Goal: Task Accomplishment & Management: Use online tool/utility

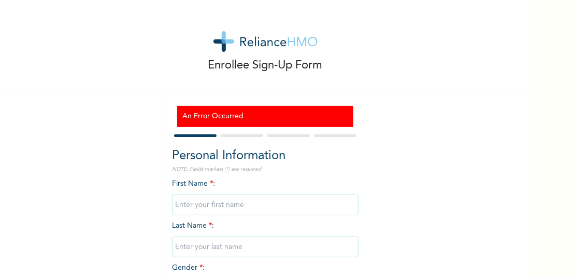
click at [299, 42] on img at bounding box center [266, 41] width 104 height 21
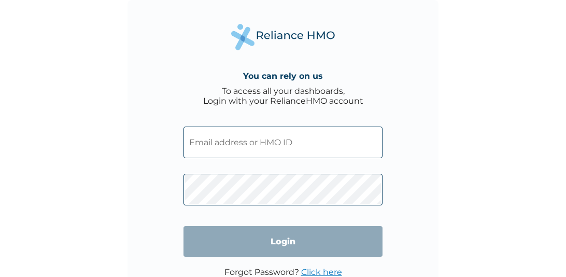
click at [223, 142] on input "text" at bounding box center [283, 143] width 199 height 32
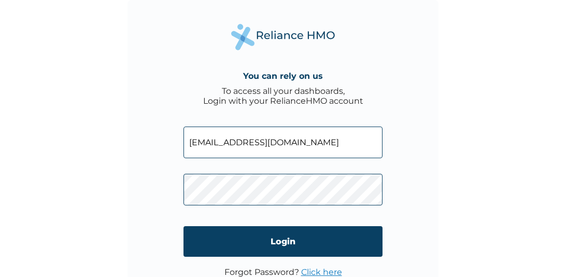
type input "belloolwutomisin@gmail.com"
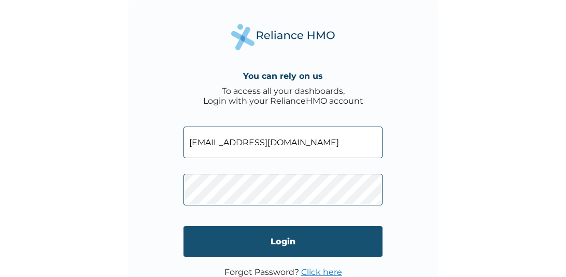
click at [311, 246] on input "Login" at bounding box center [283, 241] width 199 height 31
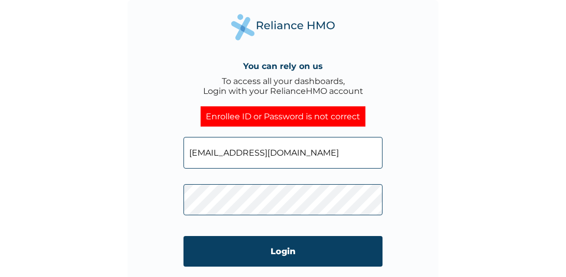
drag, startPoint x: 311, startPoint y: 151, endPoint x: 174, endPoint y: 151, distance: 137.4
click at [174, 151] on div "You can rely on us To access all your dashboards, Login with your RelianceHMO a…" at bounding box center [283, 155] width 311 height 311
type input "Oluwatomin.bello"
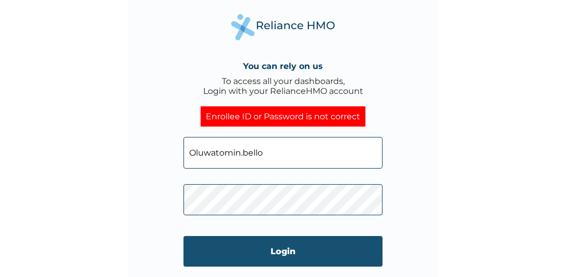
click at [270, 246] on input "Login" at bounding box center [283, 251] width 199 height 31
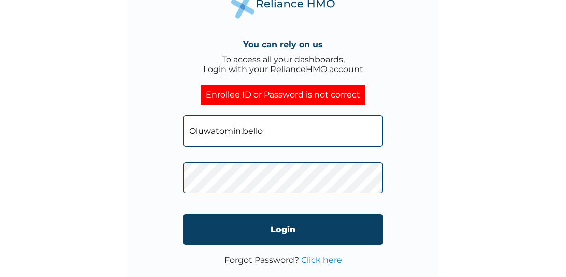
scroll to position [34, 0]
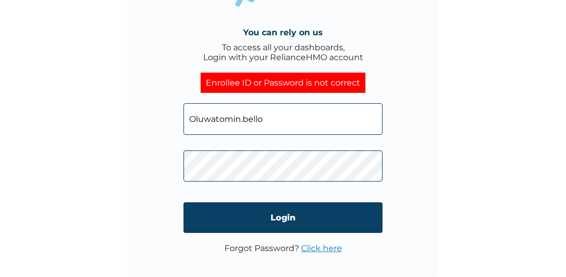
click at [321, 248] on link "Click here" at bounding box center [321, 248] width 41 height 10
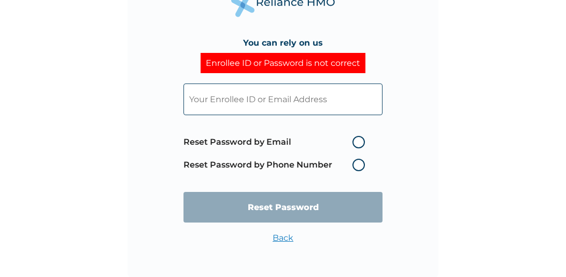
click at [357, 142] on label "Reset Password by Email" at bounding box center [277, 142] width 187 height 12
click at [355, 142] on input "Reset Password by Email" at bounding box center [346, 142] width 17 height 17
radio input "true"
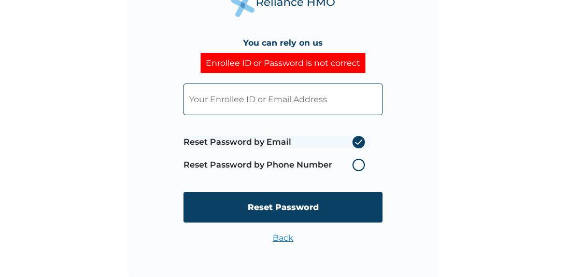
click at [237, 100] on input "text" at bounding box center [283, 99] width 199 height 32
type input "o"
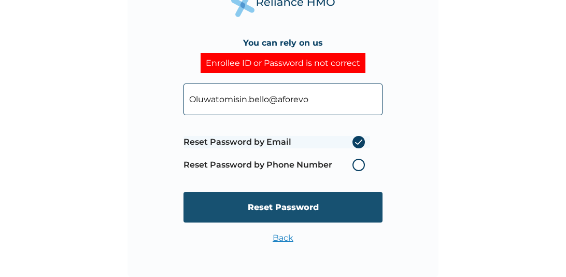
type input "Oluwatomisin.bello@aforevo"
click at [227, 198] on input "Reset Password" at bounding box center [283, 207] width 199 height 31
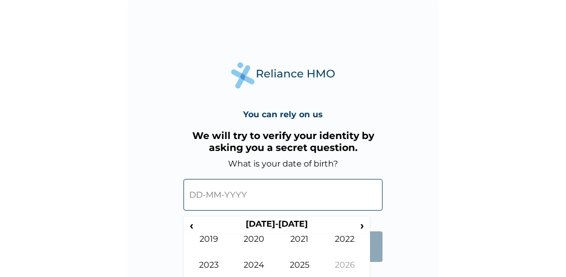
click at [244, 204] on input "text" at bounding box center [283, 195] width 199 height 32
drag, startPoint x: 212, startPoint y: 198, endPoint x: 186, endPoint y: 189, distance: 27.6
click at [205, 196] on input "text" at bounding box center [283, 195] width 199 height 32
click at [201, 194] on input "text" at bounding box center [283, 195] width 199 height 32
click at [193, 226] on span "‹" at bounding box center [191, 225] width 11 height 13
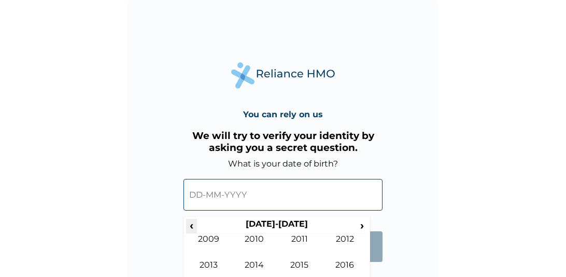
click at [192, 229] on span "‹" at bounding box center [191, 225] width 11 height 13
click at [359, 229] on span "›" at bounding box center [362, 225] width 11 height 13
click at [305, 241] on td "1991" at bounding box center [300, 247] width 46 height 26
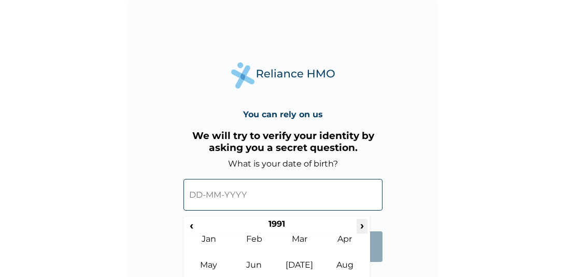
click at [361, 229] on span "›" at bounding box center [362, 225] width 11 height 13
click at [361, 225] on span "›" at bounding box center [362, 225] width 11 height 13
click at [192, 227] on span "‹" at bounding box center [191, 225] width 11 height 13
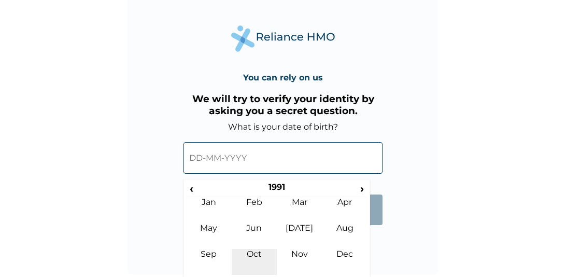
click at [258, 251] on td "Oct" at bounding box center [255, 262] width 46 height 26
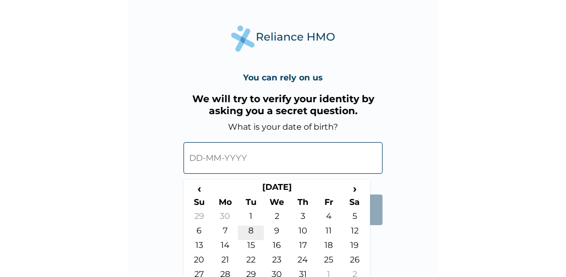
click at [249, 227] on td "8" at bounding box center [251, 233] width 26 height 15
type input "08-10-1991"
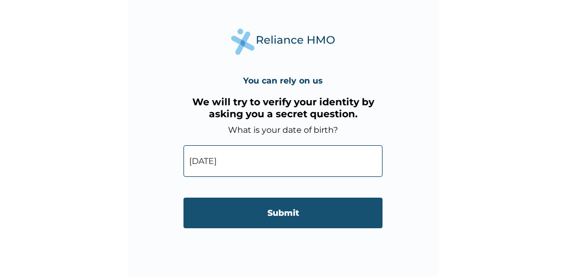
click at [290, 214] on input "Submit" at bounding box center [283, 213] width 199 height 31
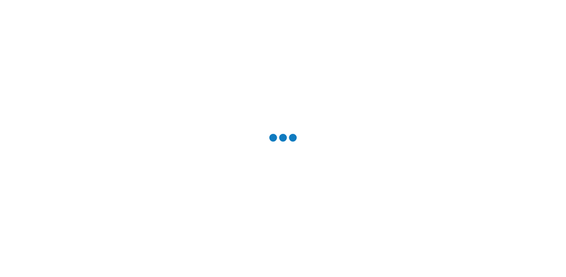
scroll to position [0, 0]
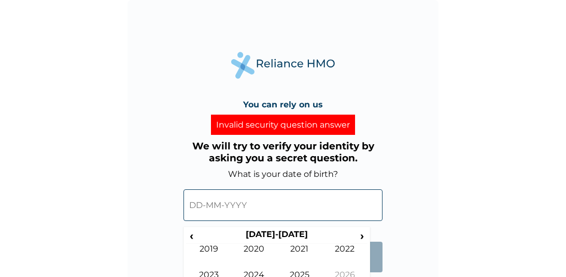
click at [217, 208] on input "text" at bounding box center [283, 205] width 199 height 32
click at [191, 234] on span "‹" at bounding box center [191, 235] width 11 height 13
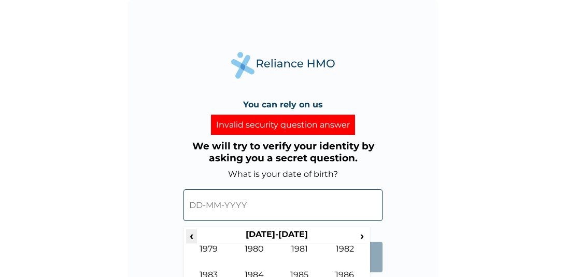
click at [191, 234] on span "‹" at bounding box center [191, 235] width 11 height 13
click at [361, 233] on span "›" at bounding box center [362, 235] width 11 height 13
click at [293, 247] on td "1991" at bounding box center [300, 257] width 46 height 26
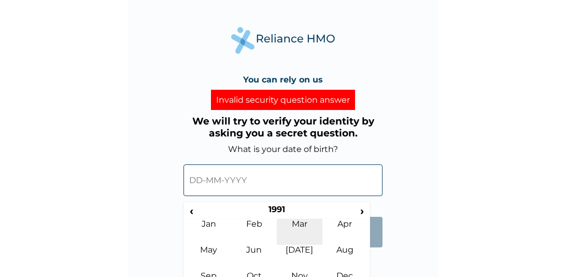
scroll to position [47, 0]
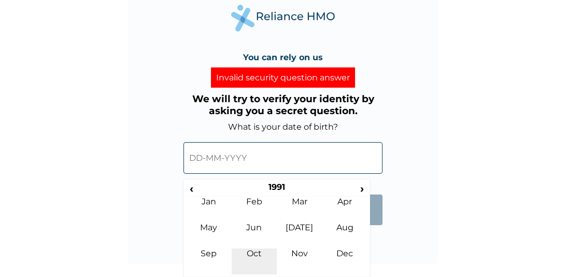
click at [255, 251] on td "Oct" at bounding box center [255, 261] width 46 height 26
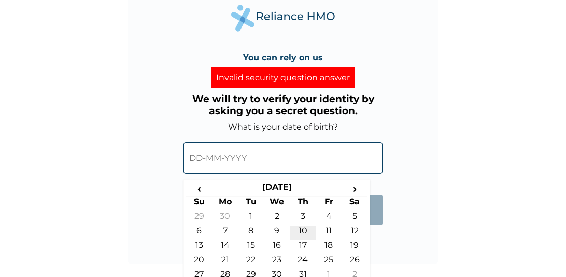
click at [302, 232] on td "10" at bounding box center [303, 233] width 26 height 15
type input "10-10-1991"
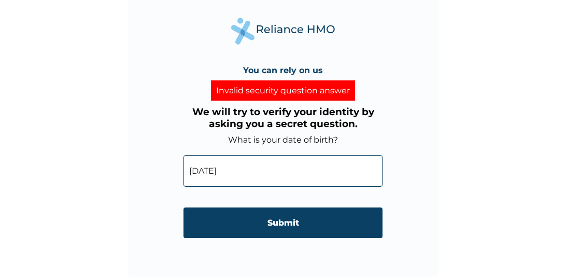
scroll to position [34, 0]
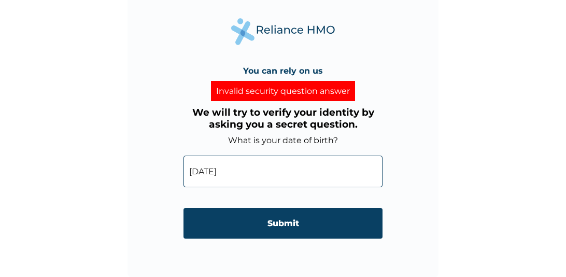
click at [302, 232] on input "Submit" at bounding box center [283, 223] width 199 height 31
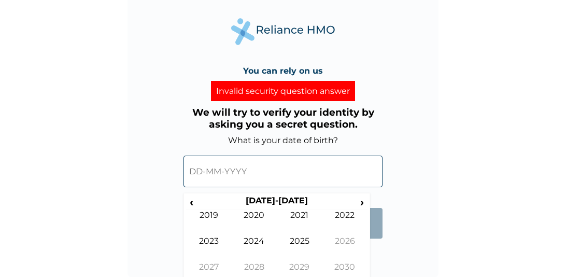
click at [206, 173] on input "text" at bounding box center [283, 172] width 199 height 32
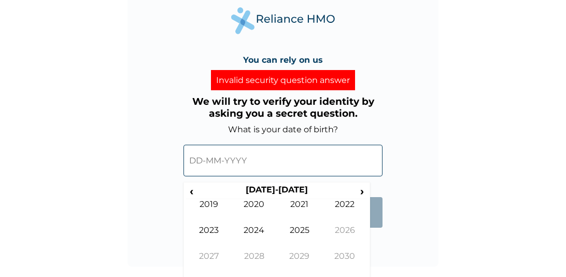
scroll to position [47, 0]
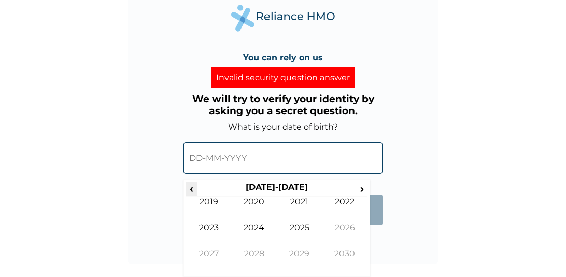
click at [193, 187] on span "‹" at bounding box center [191, 188] width 11 height 13
click at [192, 187] on span "‹" at bounding box center [191, 188] width 11 height 13
click at [360, 191] on span "›" at bounding box center [362, 188] width 11 height 13
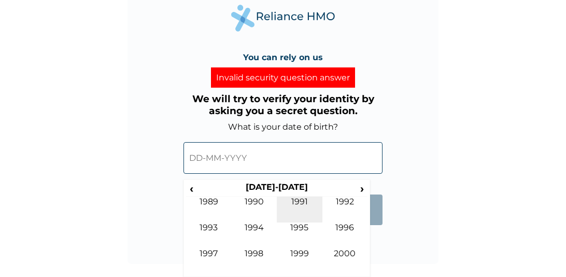
click at [297, 203] on td "1991" at bounding box center [300, 210] width 46 height 26
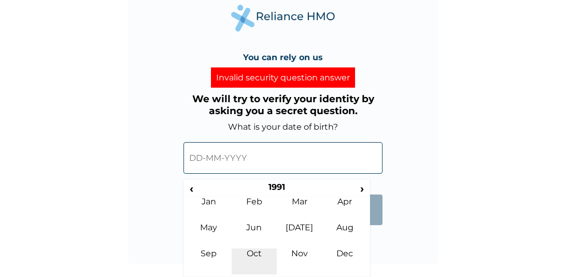
click at [257, 251] on td "Oct" at bounding box center [255, 261] width 46 height 26
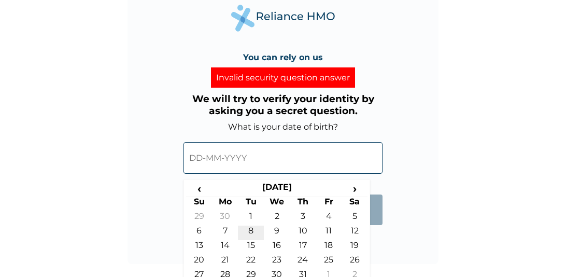
click at [254, 230] on td "8" at bounding box center [251, 233] width 26 height 15
type input "08-10-1991"
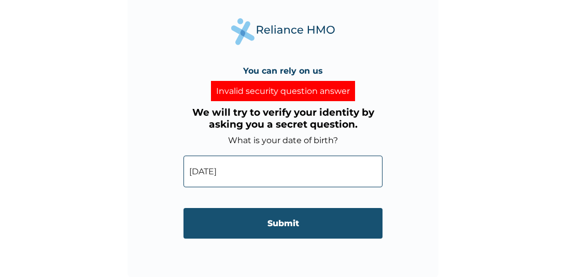
click at [290, 221] on input "Submit" at bounding box center [283, 223] width 199 height 31
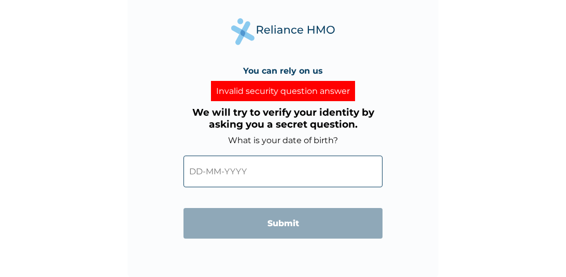
click at [325, 90] on div "Invalid security question answer" at bounding box center [283, 91] width 144 height 20
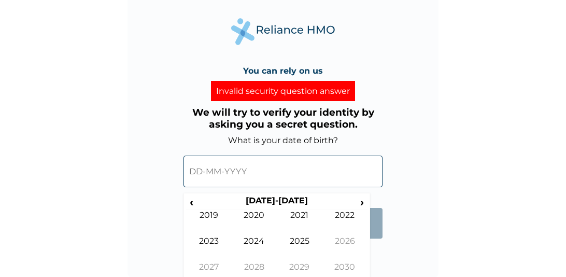
click at [239, 165] on input "text" at bounding box center [283, 172] width 199 height 32
click at [192, 206] on span "‹" at bounding box center [191, 201] width 11 height 13
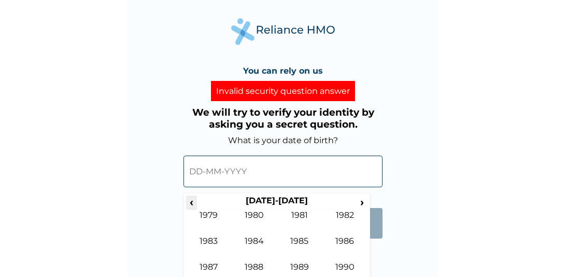
click at [192, 205] on span "‹" at bounding box center [191, 201] width 11 height 13
click at [357, 200] on span "›" at bounding box center [362, 201] width 11 height 13
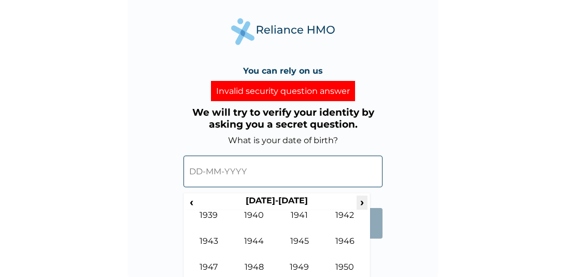
click at [357, 200] on span "›" at bounding box center [362, 201] width 11 height 13
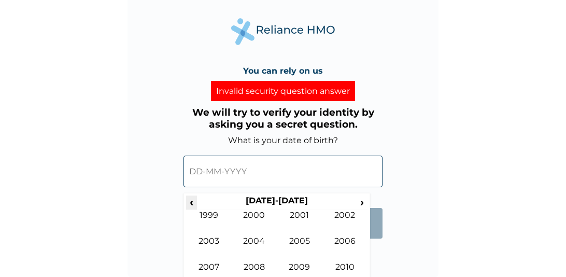
click at [190, 200] on span "‹" at bounding box center [191, 201] width 11 height 13
click at [300, 218] on td "1991" at bounding box center [300, 223] width 46 height 26
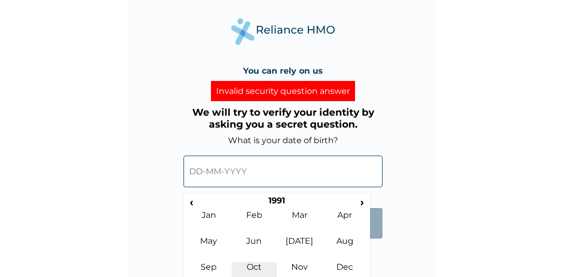
click at [260, 265] on td "Oct" at bounding box center [255, 275] width 46 height 26
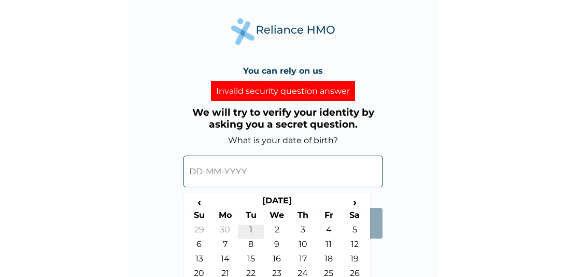
click at [252, 231] on td "1" at bounding box center [251, 232] width 26 height 15
type input "01-10-1991"
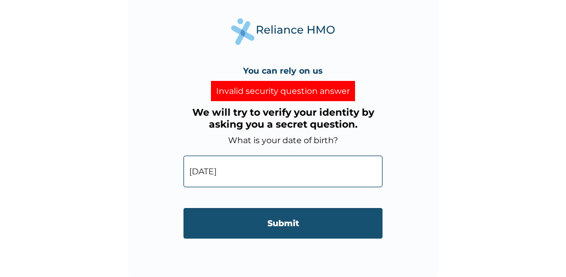
click at [253, 227] on input "Submit" at bounding box center [283, 223] width 199 height 31
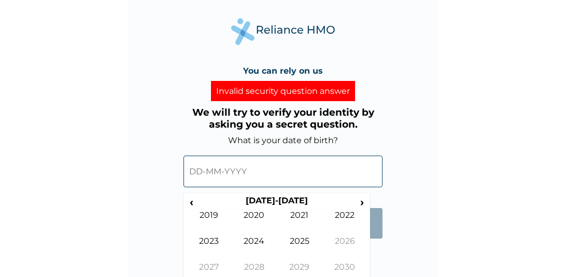
click at [250, 178] on input "text" at bounding box center [283, 172] width 199 height 32
click at [189, 201] on span "‹" at bounding box center [191, 201] width 11 height 13
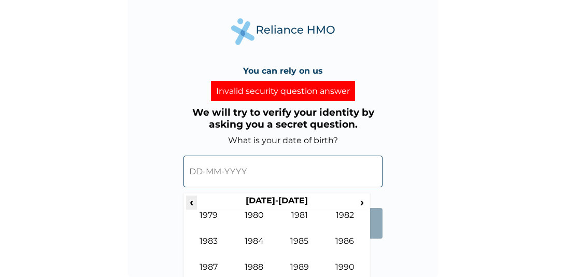
click at [189, 201] on span "‹" at bounding box center [191, 201] width 11 height 13
click at [361, 199] on span "›" at bounding box center [362, 201] width 11 height 13
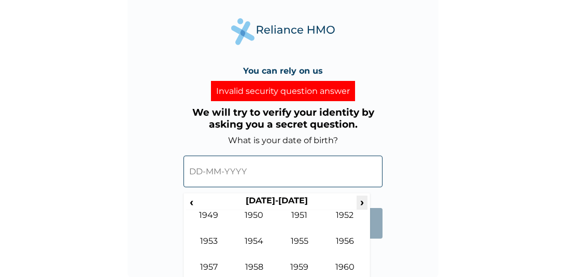
click at [361, 199] on span "›" at bounding box center [362, 201] width 11 height 13
click at [363, 200] on span "›" at bounding box center [362, 201] width 11 height 13
click at [338, 263] on td "1990" at bounding box center [345, 275] width 46 height 26
click at [256, 264] on td "Oct" at bounding box center [255, 275] width 46 height 26
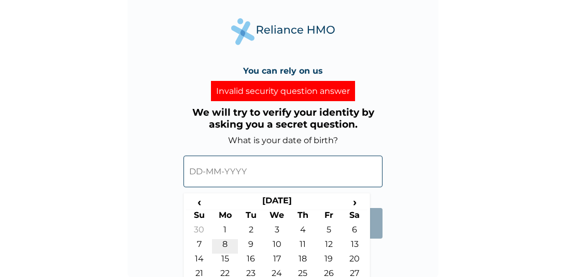
click at [223, 245] on td "8" at bounding box center [225, 246] width 26 height 15
type input "08-10-1990"
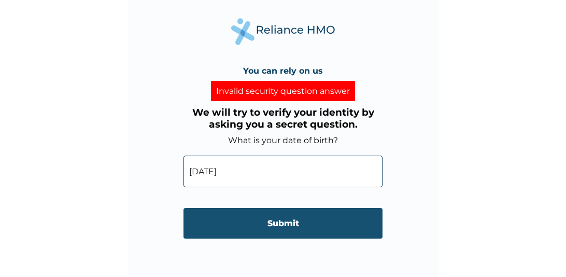
click at [266, 230] on input "Submit" at bounding box center [283, 223] width 199 height 31
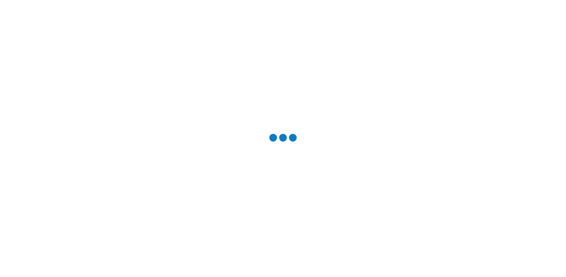
scroll to position [0, 0]
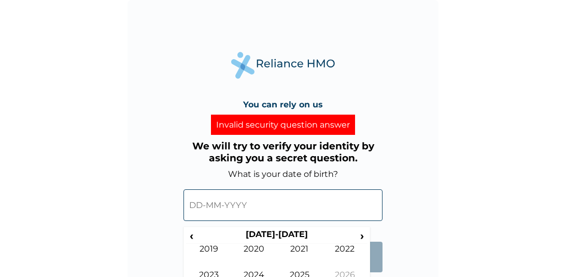
click at [256, 217] on input "text" at bounding box center [283, 205] width 199 height 32
click at [194, 237] on span "‹" at bounding box center [191, 235] width 11 height 13
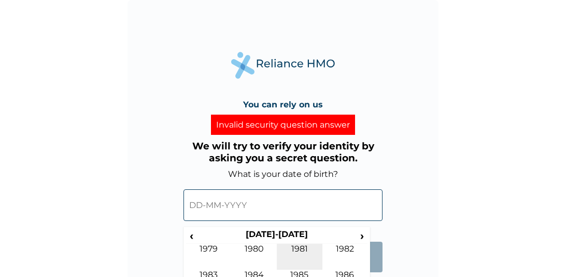
scroll to position [47, 0]
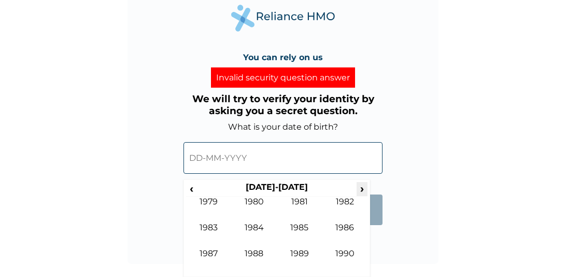
click at [360, 188] on span "›" at bounding box center [362, 188] width 11 height 13
click at [301, 202] on td "1991" at bounding box center [300, 210] width 46 height 26
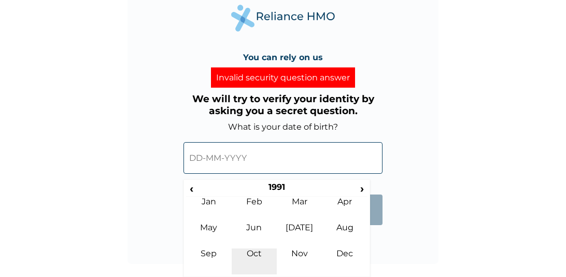
click at [252, 255] on td "Oct" at bounding box center [255, 261] width 46 height 26
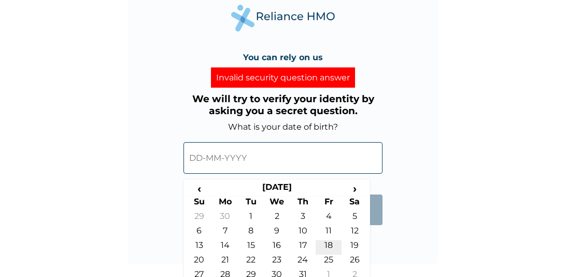
click at [322, 243] on td "18" at bounding box center [329, 247] width 26 height 15
type input "18-10-1991"
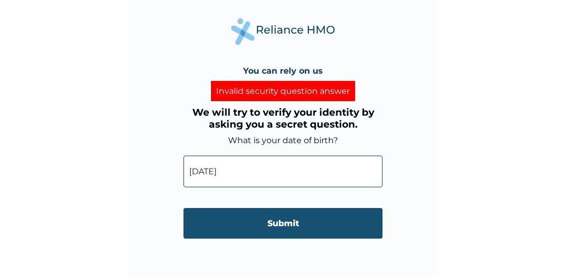
click at [301, 230] on input "Submit" at bounding box center [283, 223] width 199 height 31
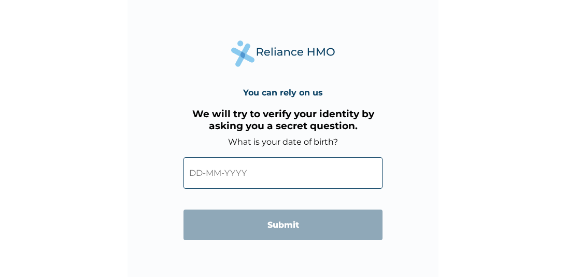
scroll to position [34, 0]
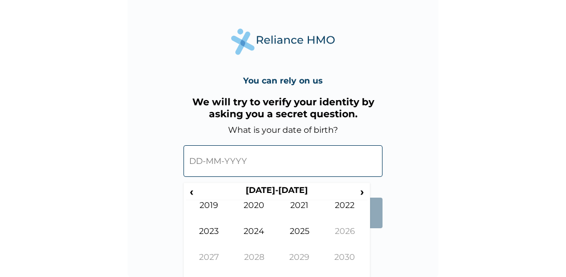
click at [206, 163] on input "text" at bounding box center [283, 161] width 199 height 32
click at [192, 191] on span "‹" at bounding box center [191, 191] width 11 height 13
click at [192, 192] on span "‹" at bounding box center [191, 191] width 11 height 13
click at [302, 208] on td "1991" at bounding box center [300, 213] width 46 height 26
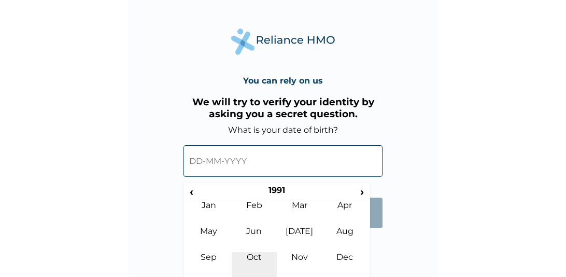
click at [253, 254] on td "Oct" at bounding box center [255, 265] width 46 height 26
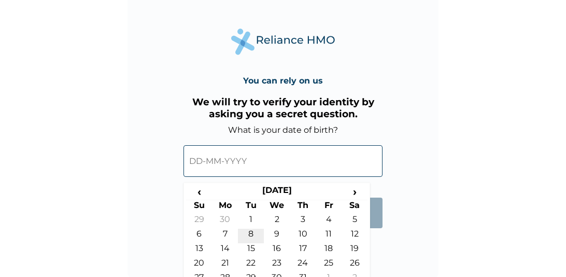
click at [248, 230] on td "8" at bounding box center [251, 236] width 26 height 15
type input "08-10-1991"
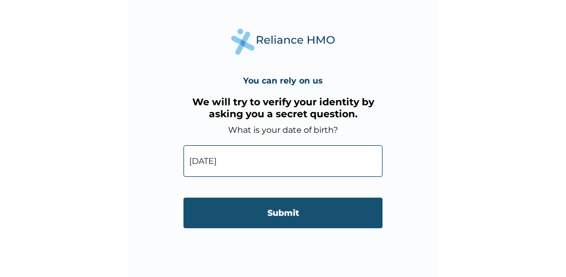
click at [270, 213] on input "Submit" at bounding box center [283, 213] width 199 height 31
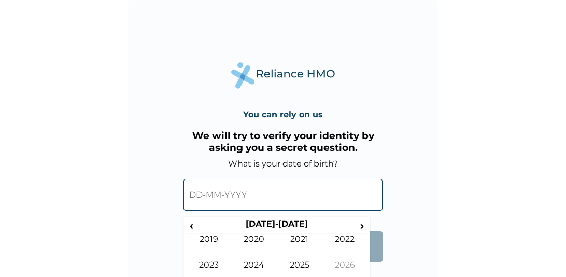
click at [217, 199] on input "text" at bounding box center [283, 195] width 199 height 32
click at [189, 224] on span "‹" at bounding box center [191, 225] width 11 height 13
click at [301, 243] on td "1991" at bounding box center [300, 247] width 46 height 26
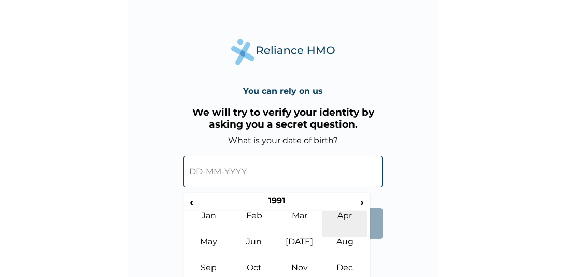
scroll to position [37, 0]
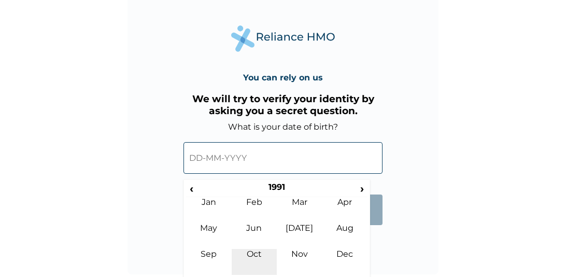
click at [258, 254] on td "Oct" at bounding box center [255, 262] width 46 height 26
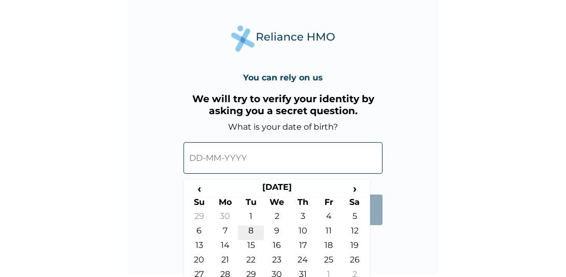
click at [251, 229] on td "8" at bounding box center [251, 233] width 26 height 15
type input "08-10-1991"
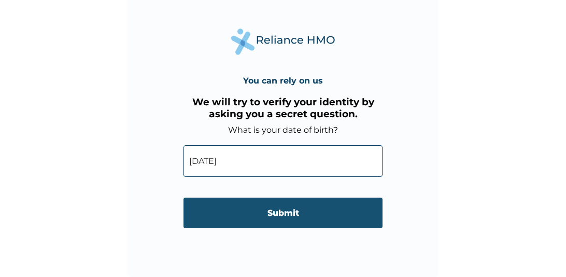
click at [267, 210] on input "Submit" at bounding box center [283, 213] width 199 height 31
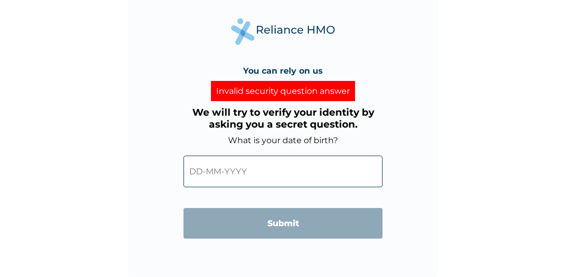
click at [265, 88] on div "Invalid security question answer" at bounding box center [283, 91] width 144 height 20
click at [186, 168] on input "text" at bounding box center [283, 172] width 199 height 32
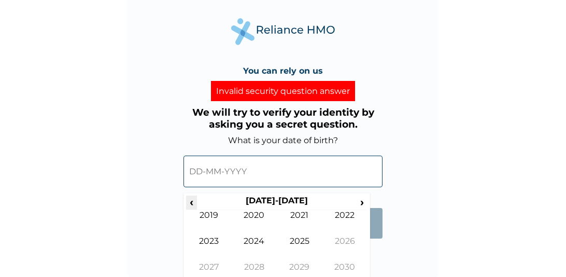
click at [189, 205] on span "‹" at bounding box center [191, 201] width 11 height 13
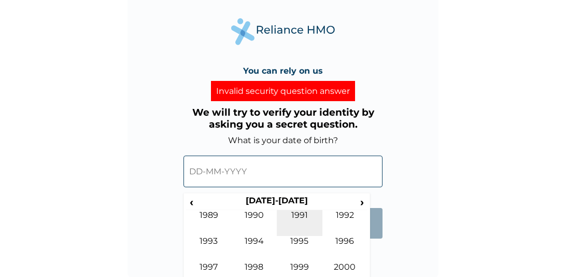
click at [288, 212] on td "1991" at bounding box center [300, 223] width 46 height 26
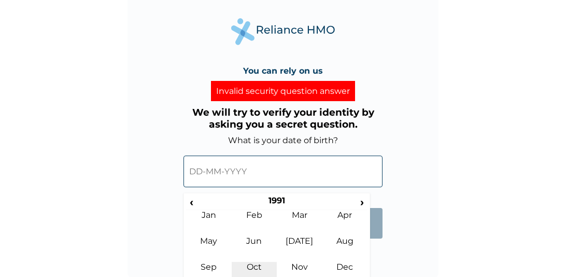
click at [257, 267] on td "Oct" at bounding box center [255, 275] width 46 height 26
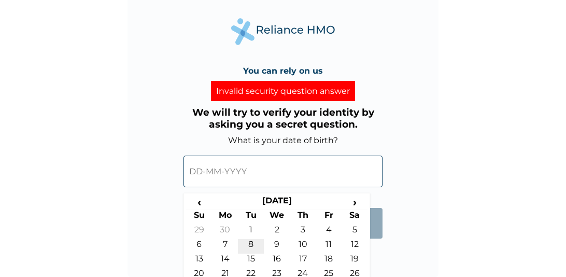
click at [253, 241] on td "8" at bounding box center [251, 246] width 26 height 15
type input "08-10-1991"
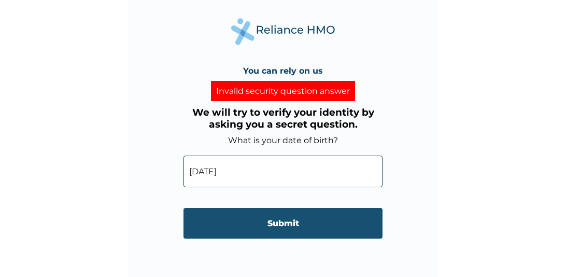
click at [259, 221] on input "Submit" at bounding box center [283, 223] width 199 height 31
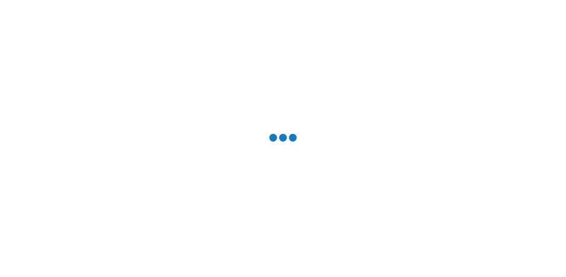
scroll to position [0, 0]
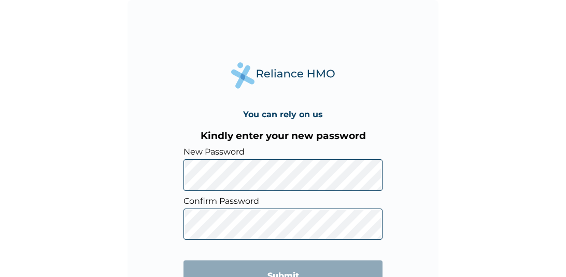
scroll to position [34, 0]
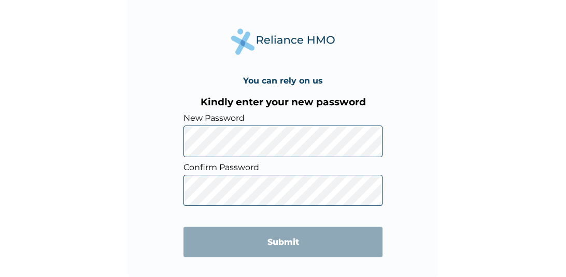
click at [425, 152] on div "You can rely on us Kindly enter your new password New Password Confirm Password…" at bounding box center [283, 121] width 311 height 311
click at [317, 180] on form "New Password Confirm Password Submit" at bounding box center [283, 190] width 199 height 155
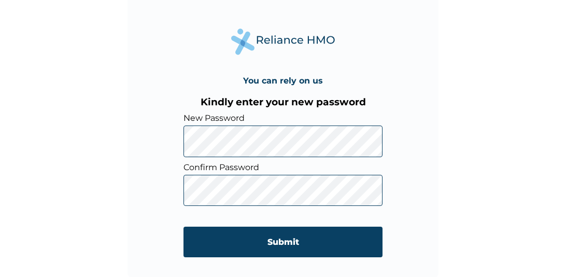
click at [181, 163] on div "You can rely on us Kindly enter your new password New Password Confirm Password…" at bounding box center [283, 121] width 311 height 311
click at [174, 143] on div "You can rely on us Kindly enter your new password New Password Confirm Password…" at bounding box center [283, 121] width 311 height 311
click at [178, 191] on div "You can rely on us Kindly enter your new password New Password Confirm Password…" at bounding box center [283, 121] width 311 height 311
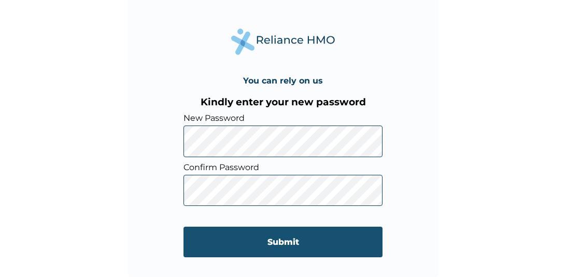
click at [261, 239] on input "Submit" at bounding box center [283, 242] width 199 height 31
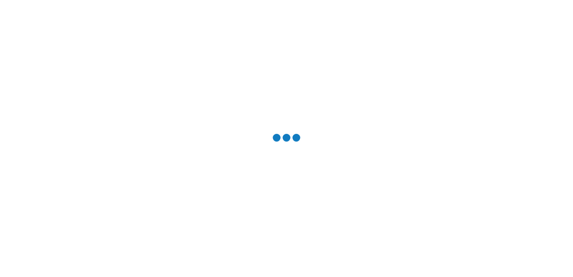
scroll to position [0, 0]
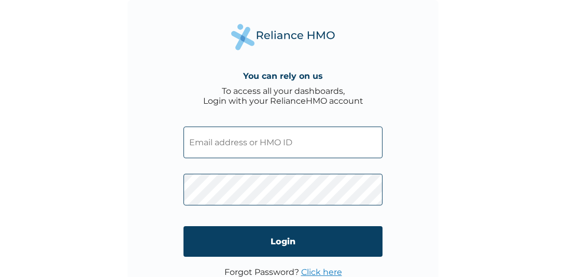
click at [275, 145] on input "text" at bounding box center [283, 143] width 199 height 32
type input "oluwatomisin.bello@aforevo.com"
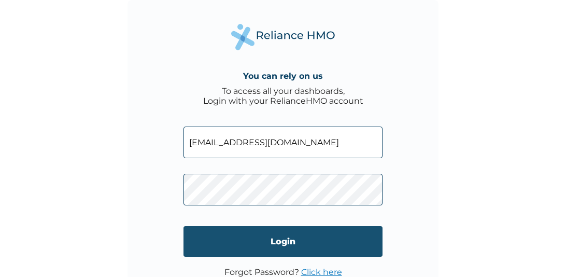
click at [217, 237] on input "Login" at bounding box center [283, 241] width 199 height 31
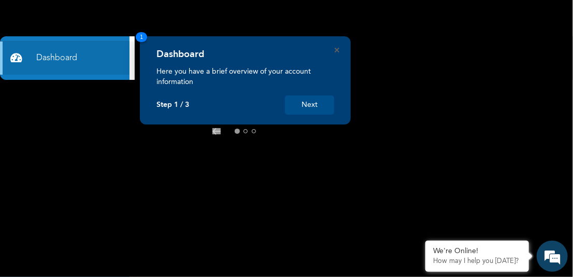
click at [273, 129] on icon at bounding box center [275, 131] width 8 height 7
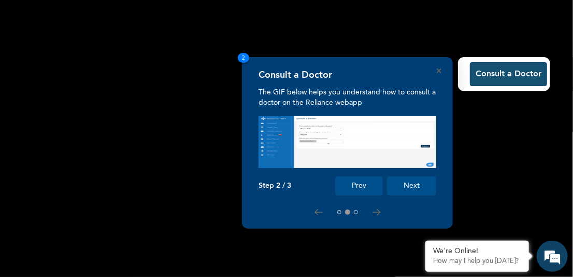
click at [494, 72] on button "Consult a Doctor" at bounding box center [508, 74] width 77 height 24
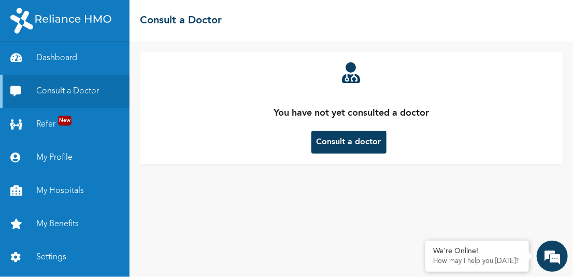
click at [348, 141] on button "Consult a doctor" at bounding box center [349, 142] width 75 height 23
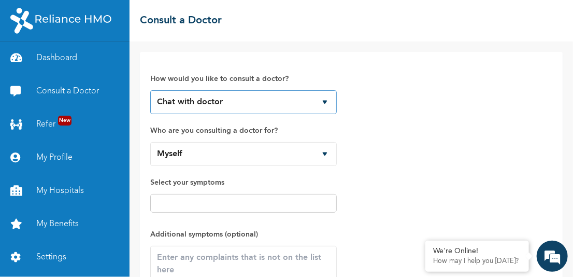
click at [324, 100] on select "Chat with doctor Phone Call" at bounding box center [243, 102] width 187 height 24
click at [150, 90] on select "Chat with doctor Phone Call" at bounding box center [243, 102] width 187 height 24
click at [205, 210] on div at bounding box center [243, 203] width 187 height 19
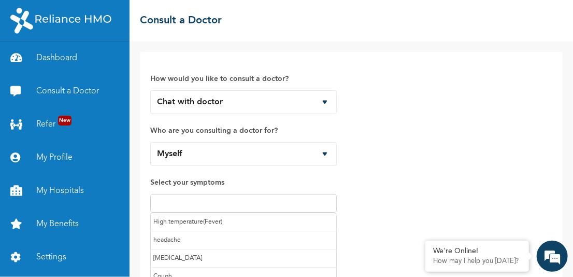
click at [207, 205] on input "text" at bounding box center [243, 203] width 180 height 12
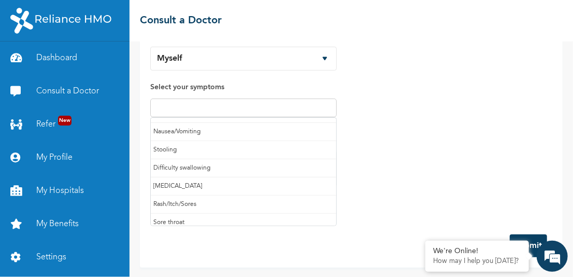
scroll to position [108, 0]
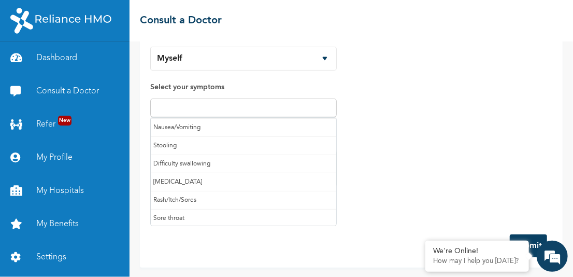
click at [166, 106] on input "text" at bounding box center [243, 108] width 180 height 12
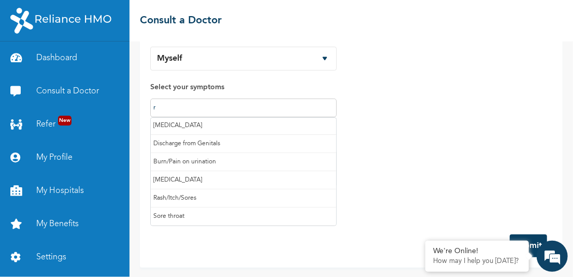
scroll to position [18, 0]
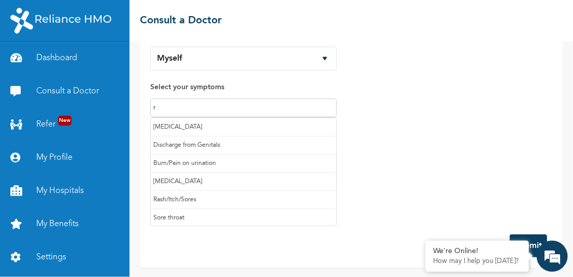
type input "ru"
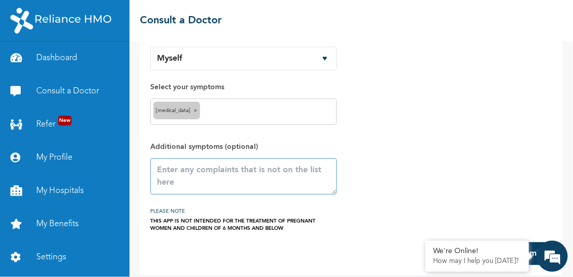
click at [257, 178] on textarea at bounding box center [243, 176] width 187 height 36
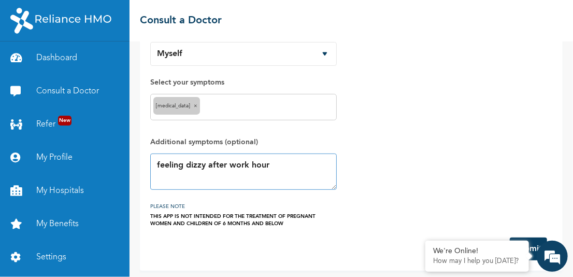
scroll to position [103, 0]
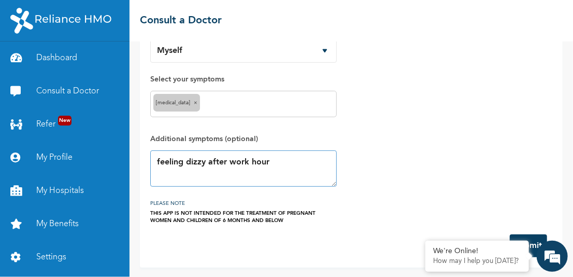
type textarea "feeling dizzy after work hour"
click at [532, 235] on button "Submit" at bounding box center [528, 245] width 37 height 23
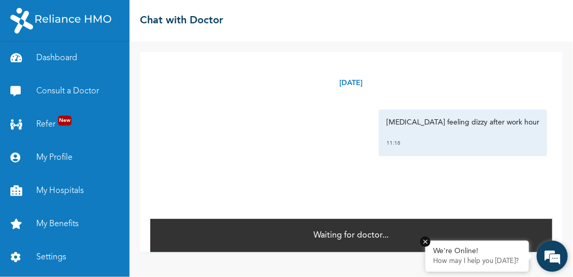
click at [467, 259] on p "How may I help you [DATE]?" at bounding box center [477, 261] width 88 height 8
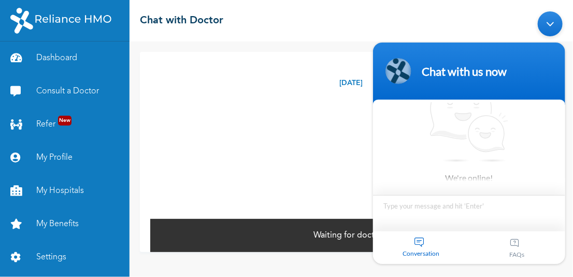
scroll to position [11, 0]
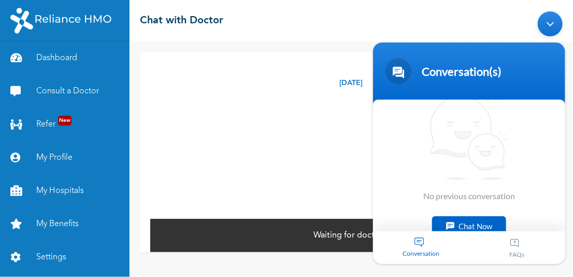
click at [550, 23] on div "Minimize live chat window" at bounding box center [550, 23] width 25 height 25
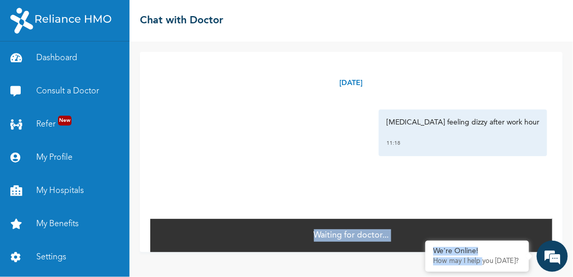
drag, startPoint x: 483, startPoint y: 262, endPoint x: 493, endPoint y: 171, distance: 92.3
click at [493, 171] on body "Dashboard Consult a Doctor Refer New My Profile My Hospitals My Benefits Settin…" at bounding box center [286, 138] width 573 height 277
click at [485, 189] on div "Wednesday, October 15th 2025 Runny nose feeling dizzy after work hour 11:18 *" at bounding box center [351, 135] width 402 height 166
click at [261, 231] on div "Waiting for doctor..." at bounding box center [351, 235] width 402 height 34
